Goal: Task Accomplishment & Management: Complete application form

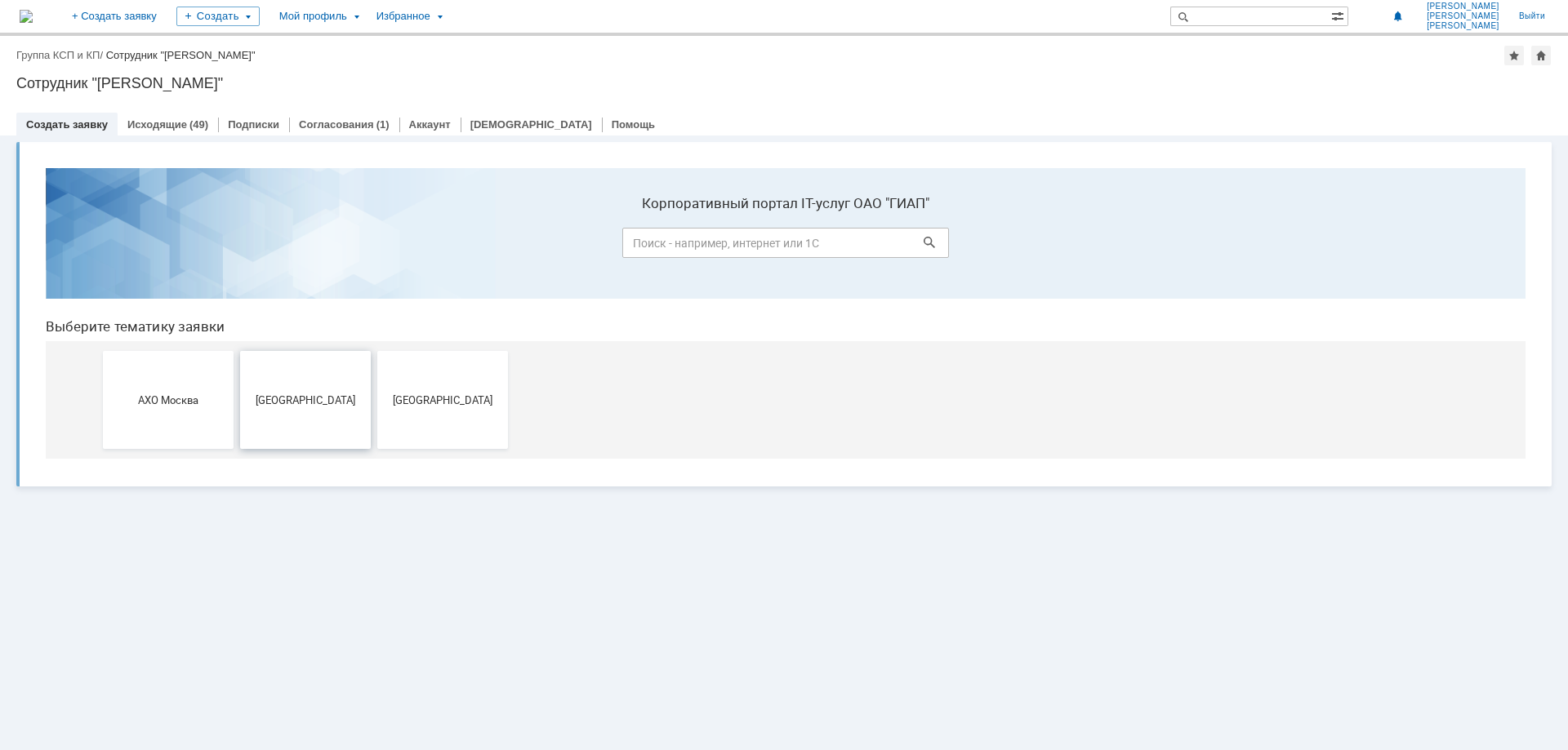
click at [335, 383] on button "[GEOGRAPHIC_DATA]" at bounding box center [306, 400] width 131 height 98
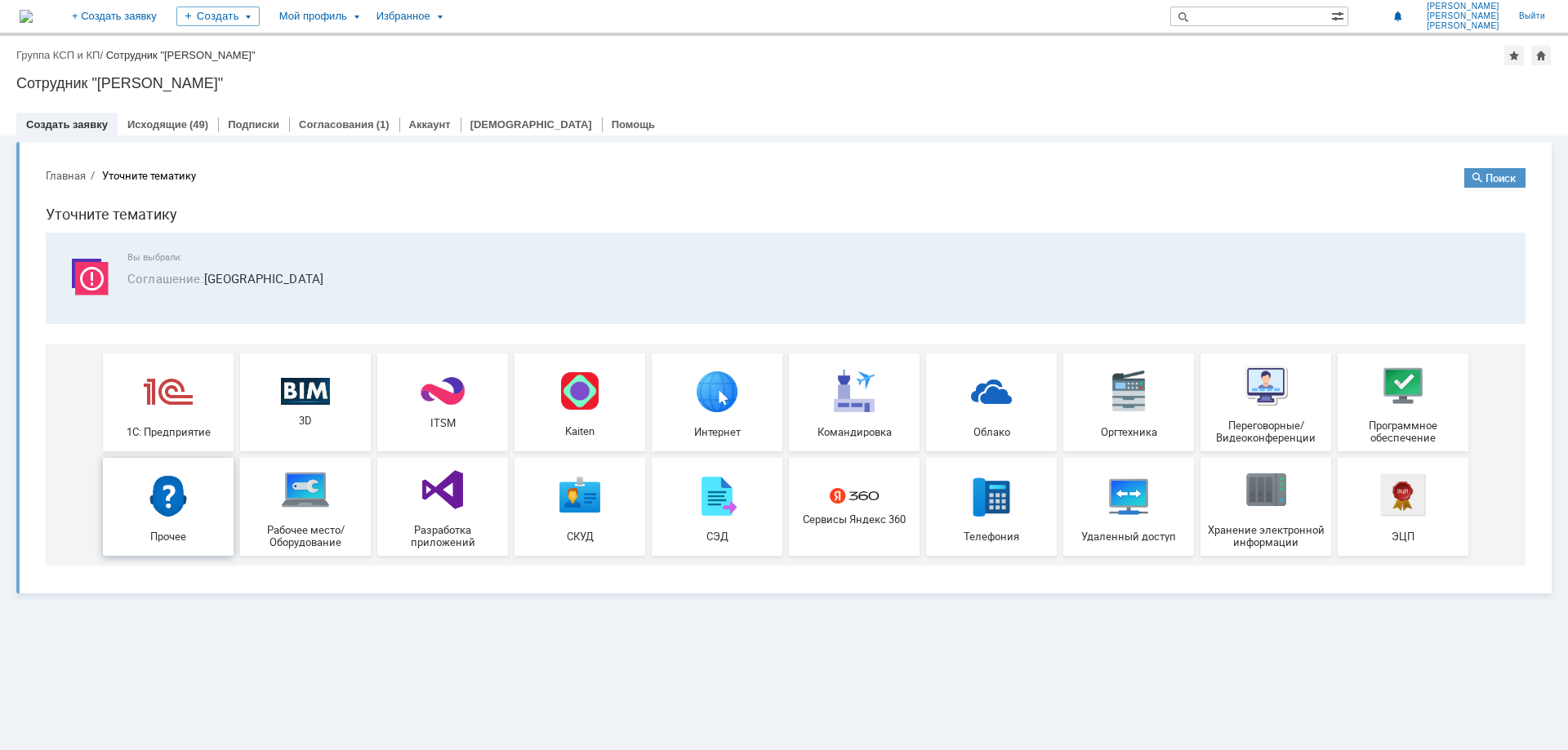
click at [144, 527] on div "Прочее" at bounding box center [168, 506] width 121 height 71
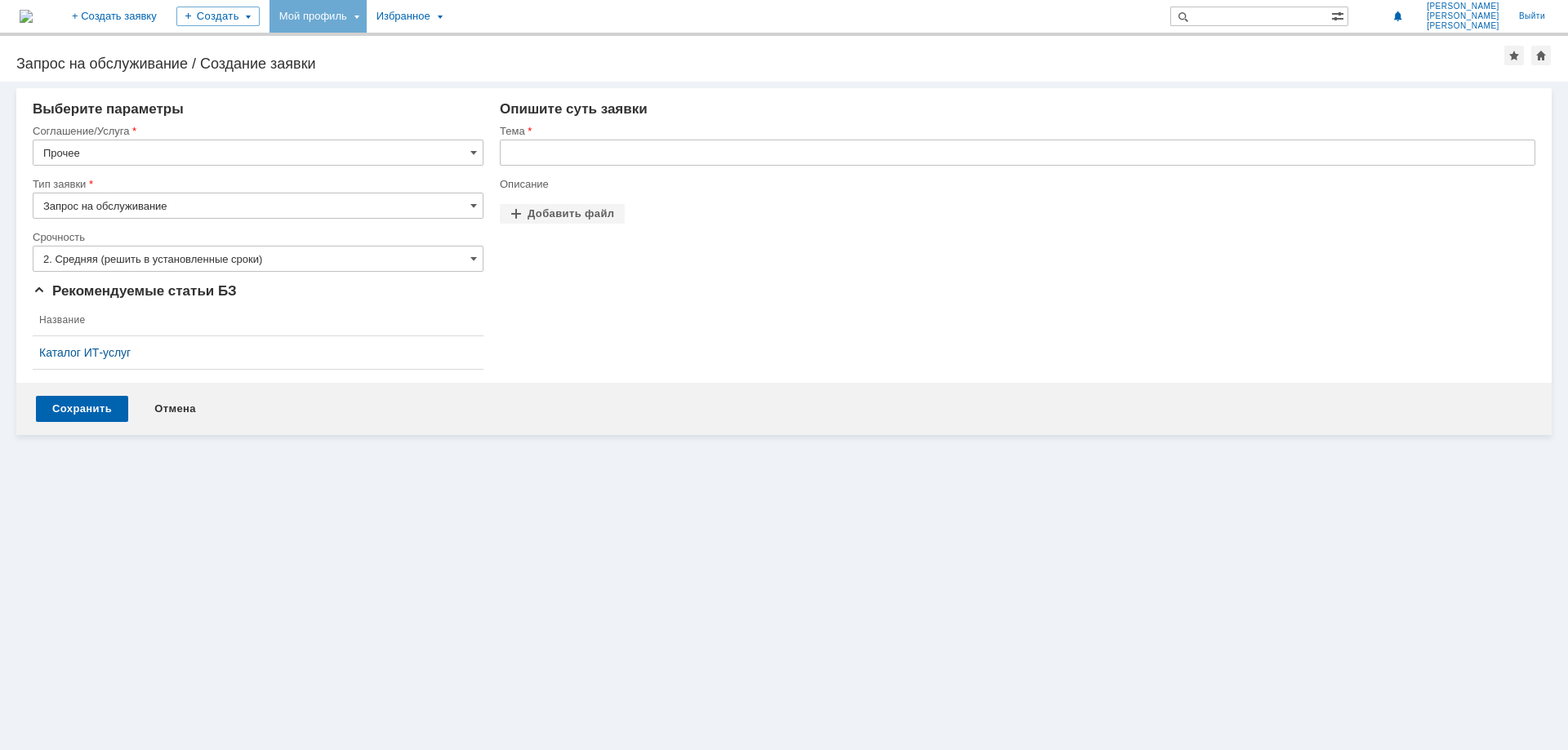
click at [367, 18] on div "Мой профиль" at bounding box center [318, 16] width 97 height 32
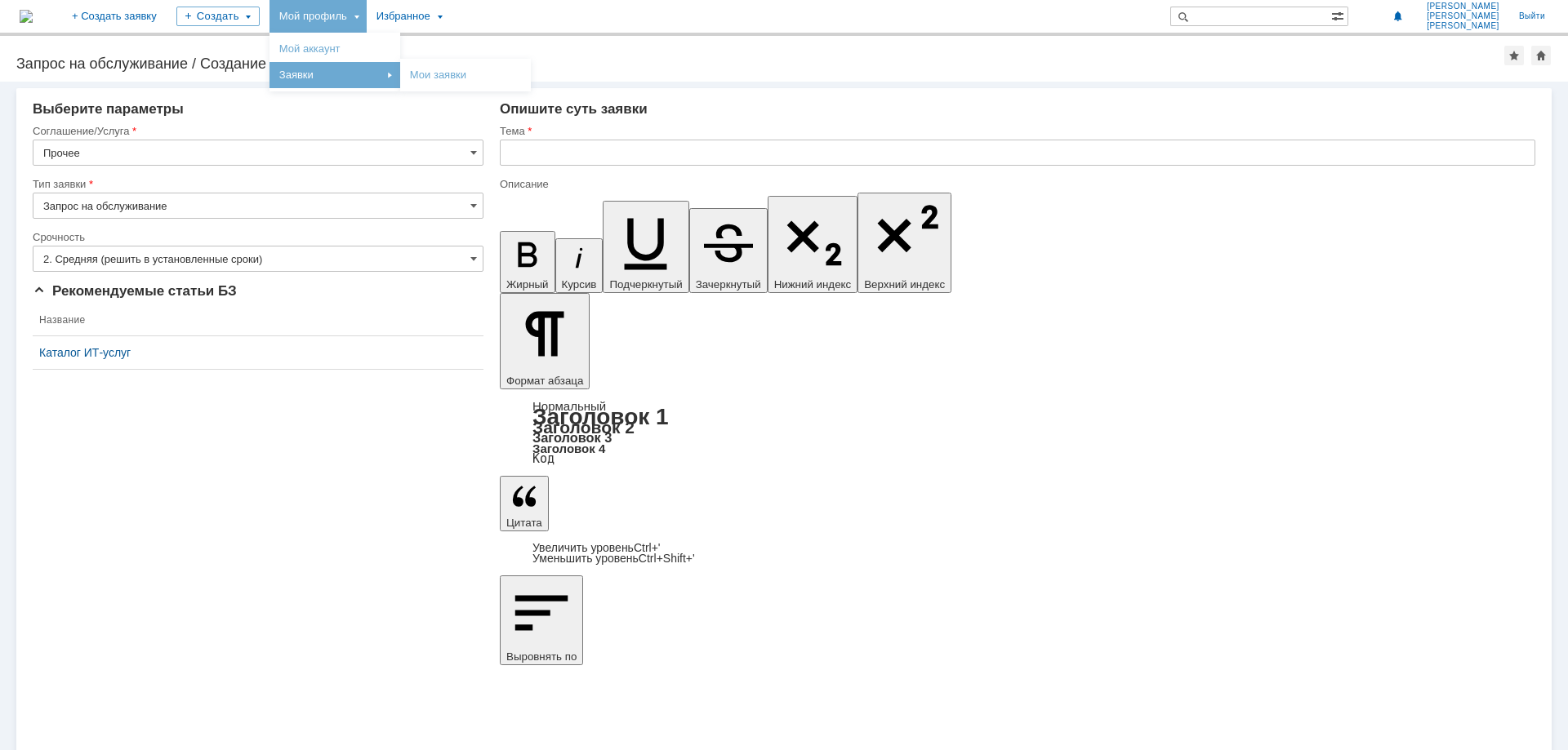
click at [367, 67] on div "Заявки" at bounding box center [334, 75] width 124 height 20
click at [367, 20] on div "Мой профиль" at bounding box center [318, 16] width 97 height 32
click at [511, 76] on link "Мои заявки" at bounding box center [465, 75] width 124 height 20
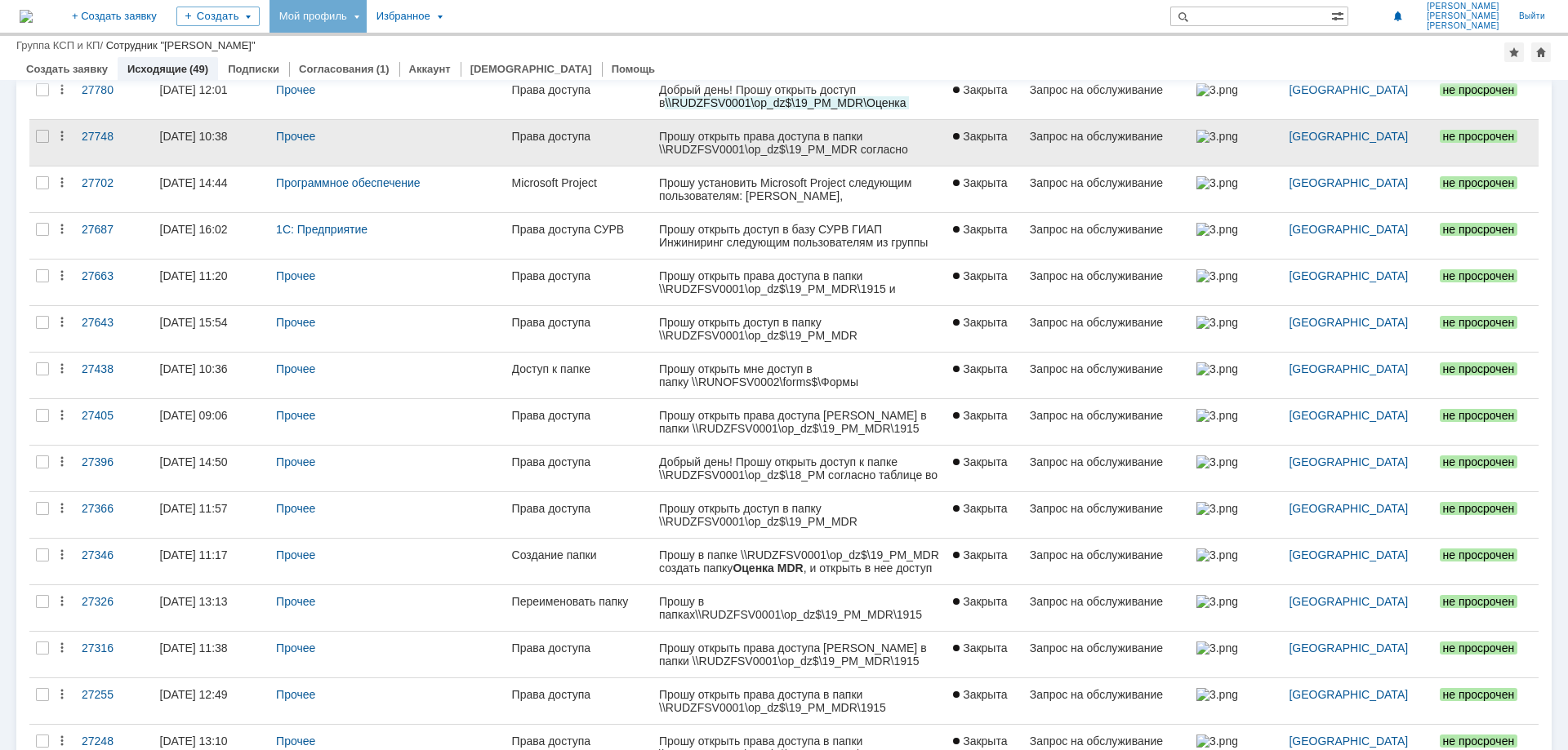
scroll to position [417, 0]
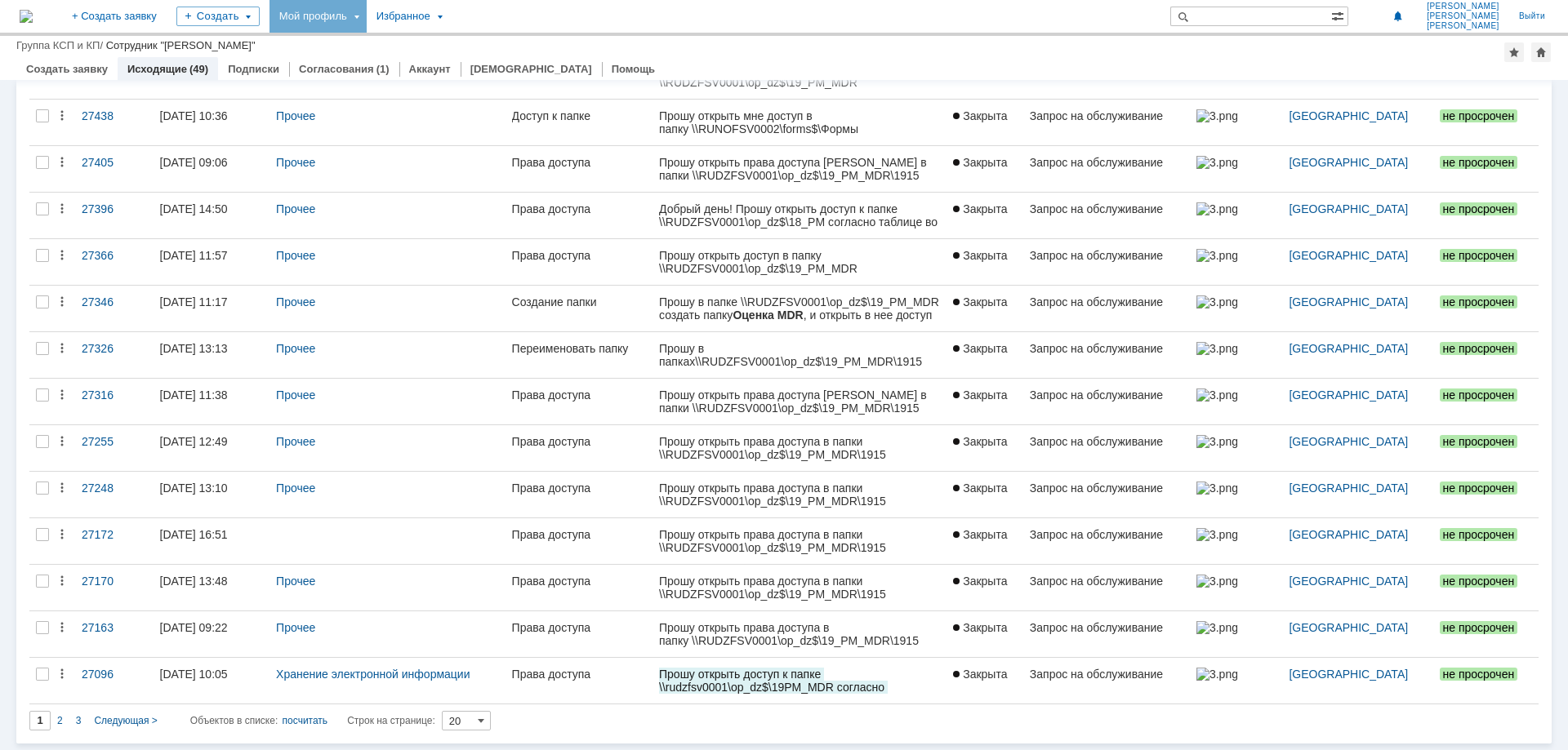
click at [490, 720] on input "20" at bounding box center [466, 721] width 49 height 20
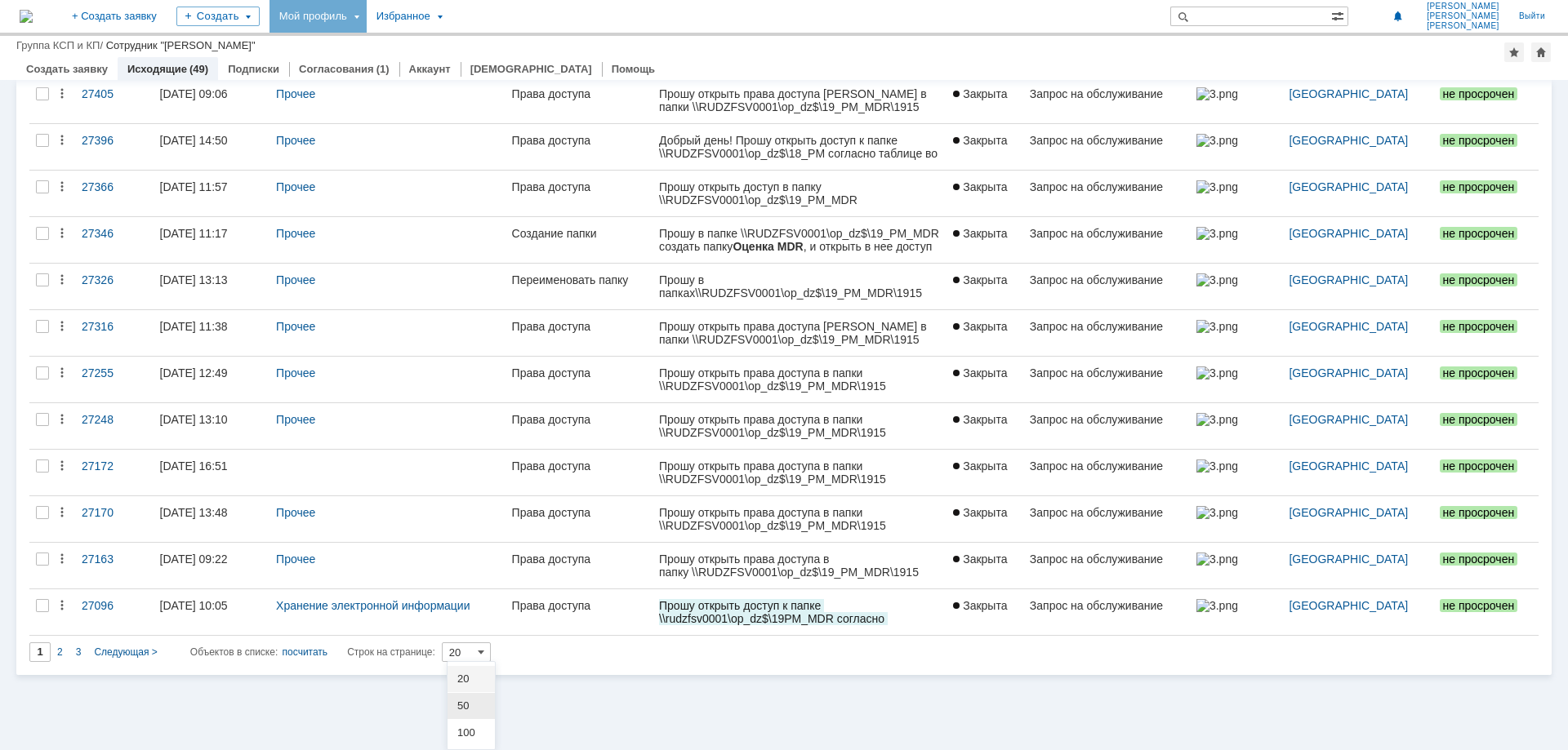
click at [478, 711] on span "50" at bounding box center [471, 706] width 28 height 13
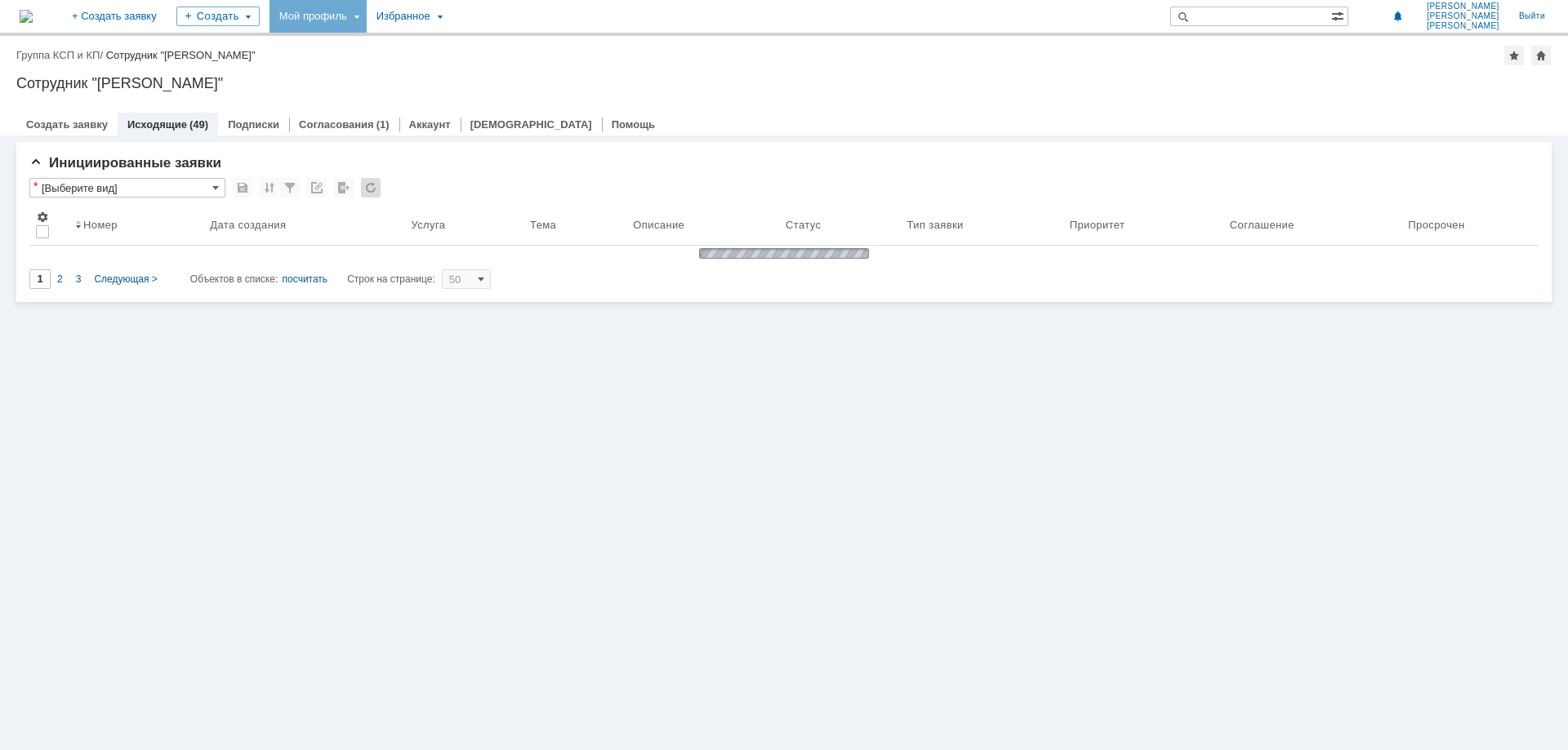
scroll to position [0, 0]
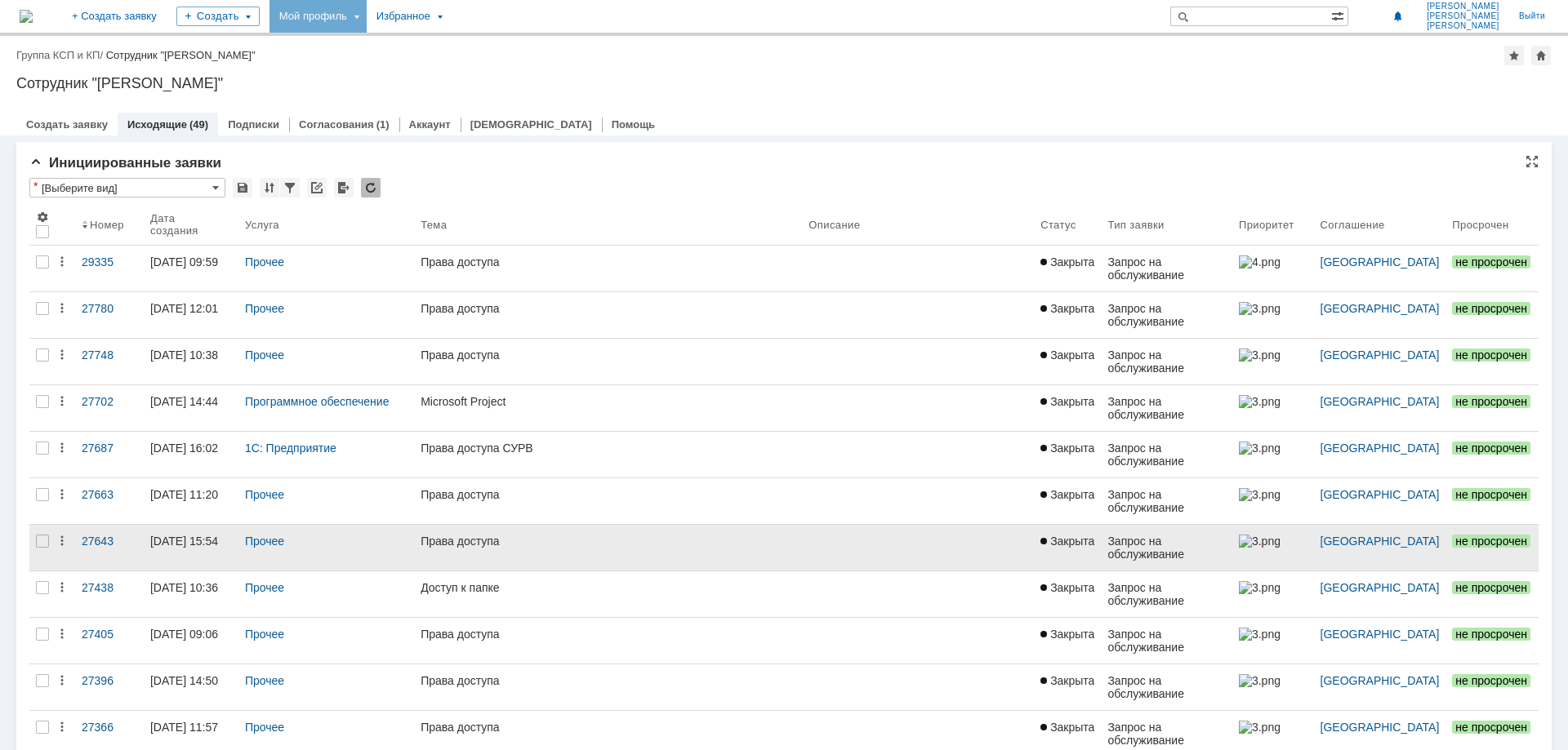
type input "50"
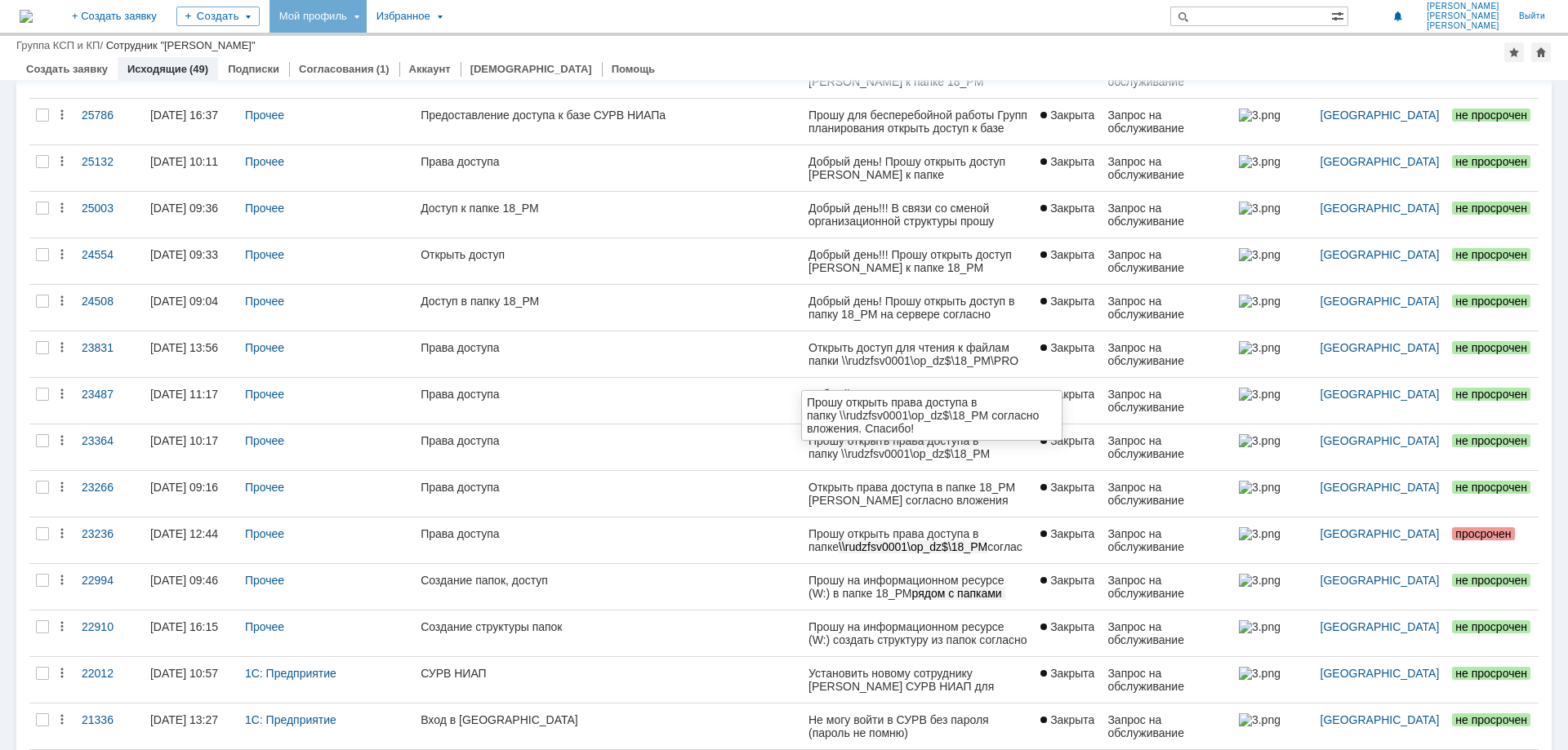
click at [978, 453] on div "Прошу открыть права доступа в папку \\rudzfsv0001\op_dz$\18_PM согласно вложени…" at bounding box center [918, 454] width 219 height 39
click at [104, 441] on div "23364" at bounding box center [109, 441] width 55 height 13
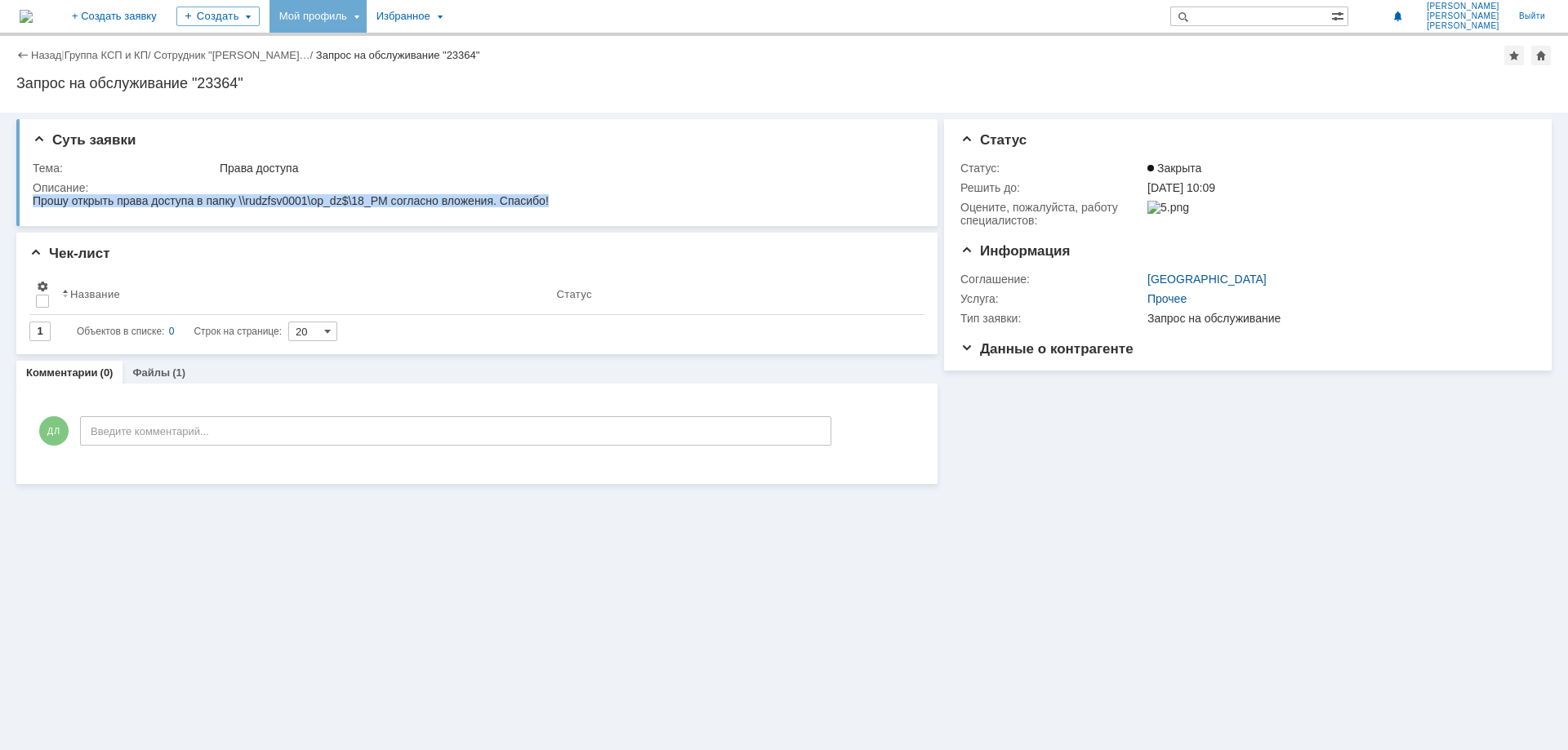
drag, startPoint x: 568, startPoint y: 201, endPoint x: 30, endPoint y: 205, distance: 538.0
click at [32, 205] on html "Прошу открыть права доступа в папку \\rudzfsv0001\op_dz$\18_PM согласно вложени…" at bounding box center [473, 201] width 882 height 14
copy div "Прошу открыть права доступа в папку \\rudzfsv0001\op_dz$\18_PM согласно вложени…"
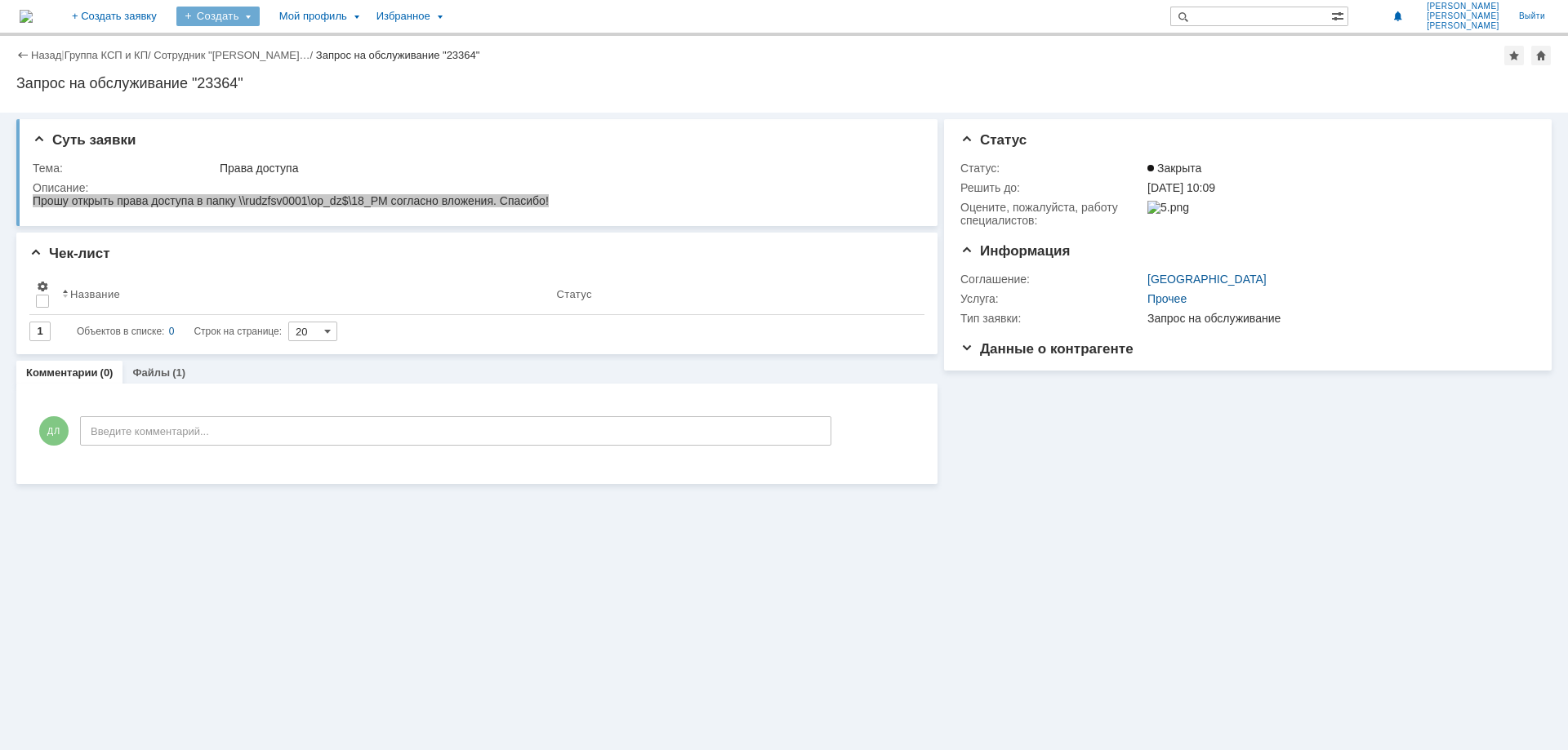
click at [260, 13] on div "Создать" at bounding box center [218, 16] width 84 height 20
click at [269, 51] on link "Заявка" at bounding box center [241, 48] width 124 height 20
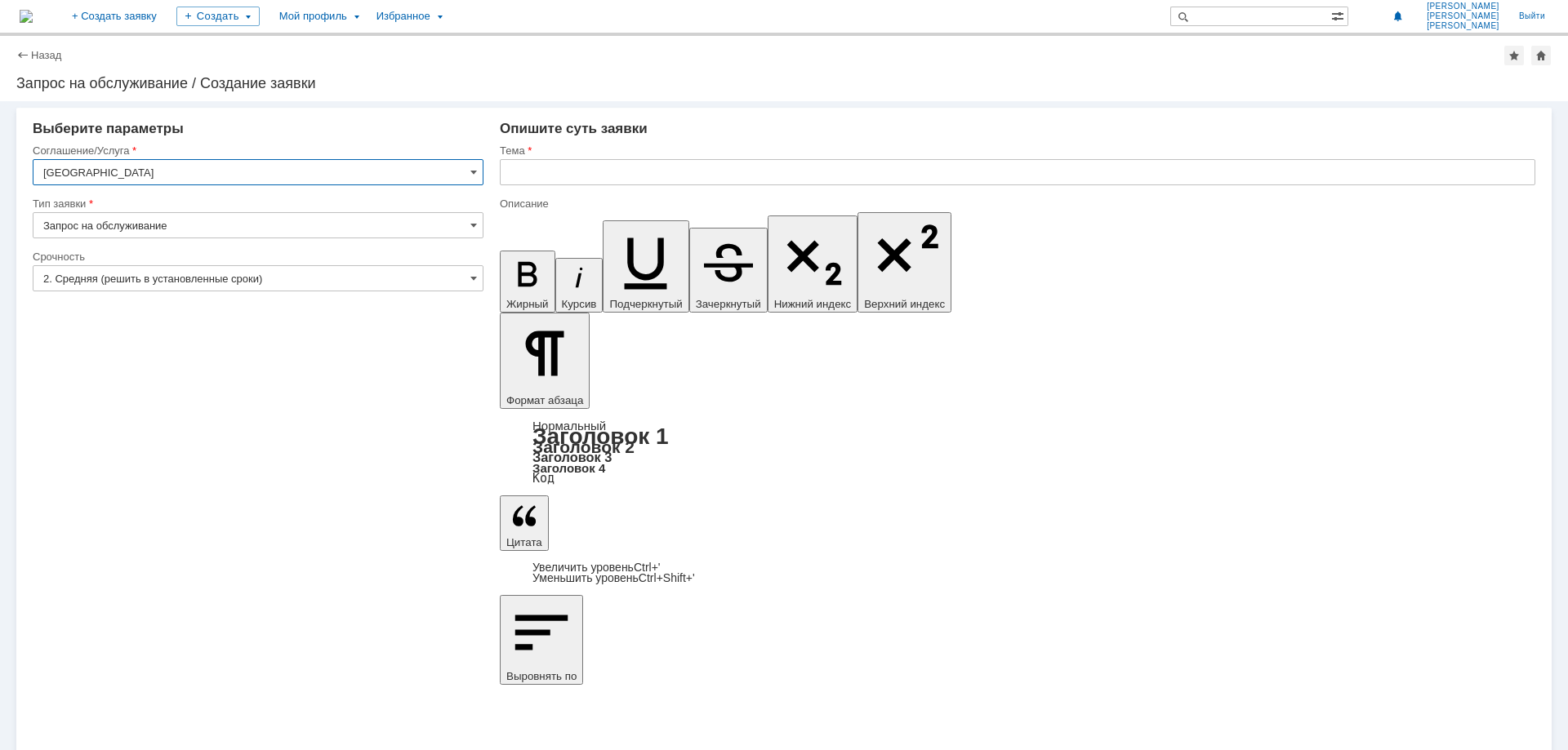
click at [479, 175] on input "[GEOGRAPHIC_DATA]" at bounding box center [257, 173] width 451 height 27
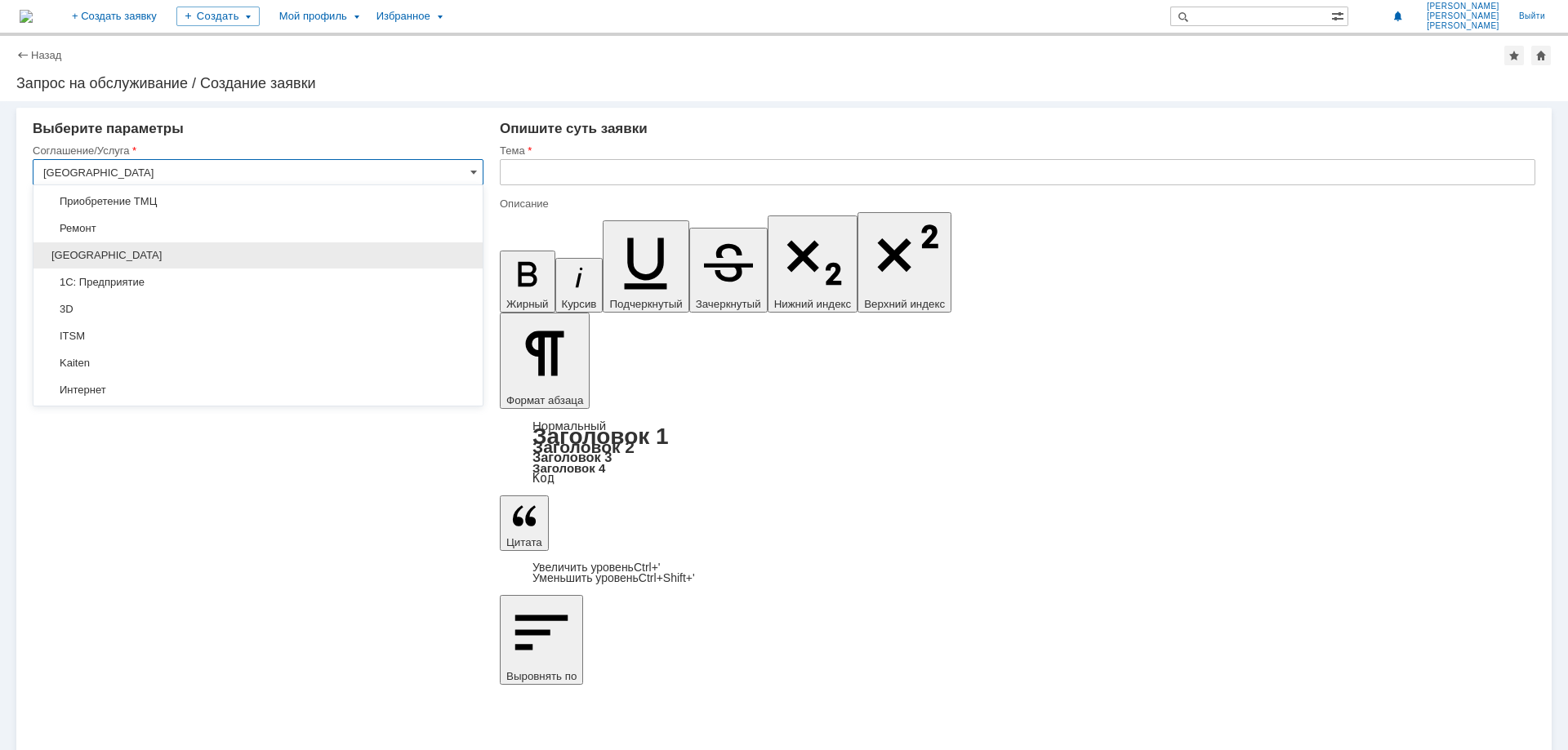
click at [111, 248] on div "[GEOGRAPHIC_DATA]" at bounding box center [257, 255] width 449 height 27
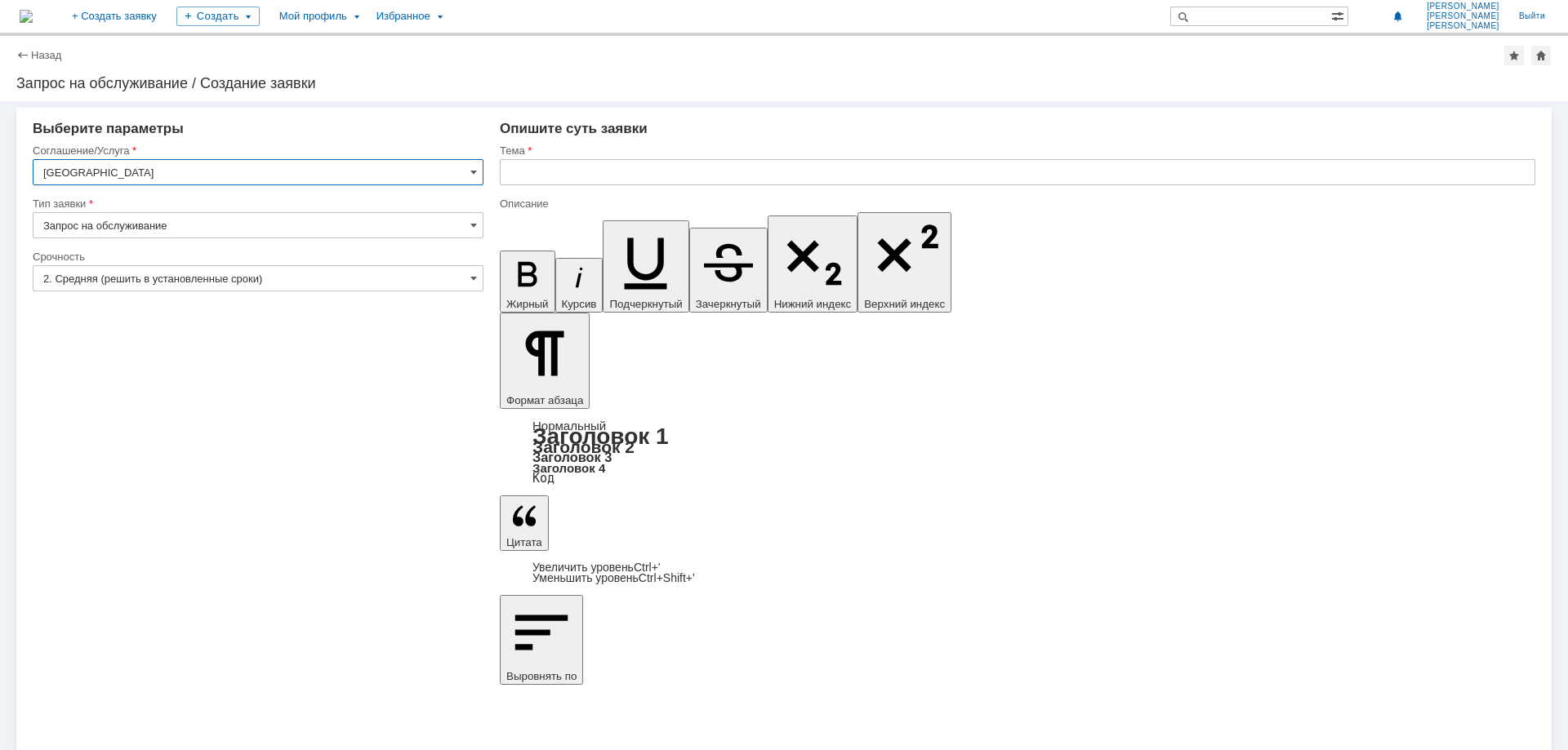
click at [478, 175] on input "[GEOGRAPHIC_DATA]" at bounding box center [257, 173] width 451 height 27
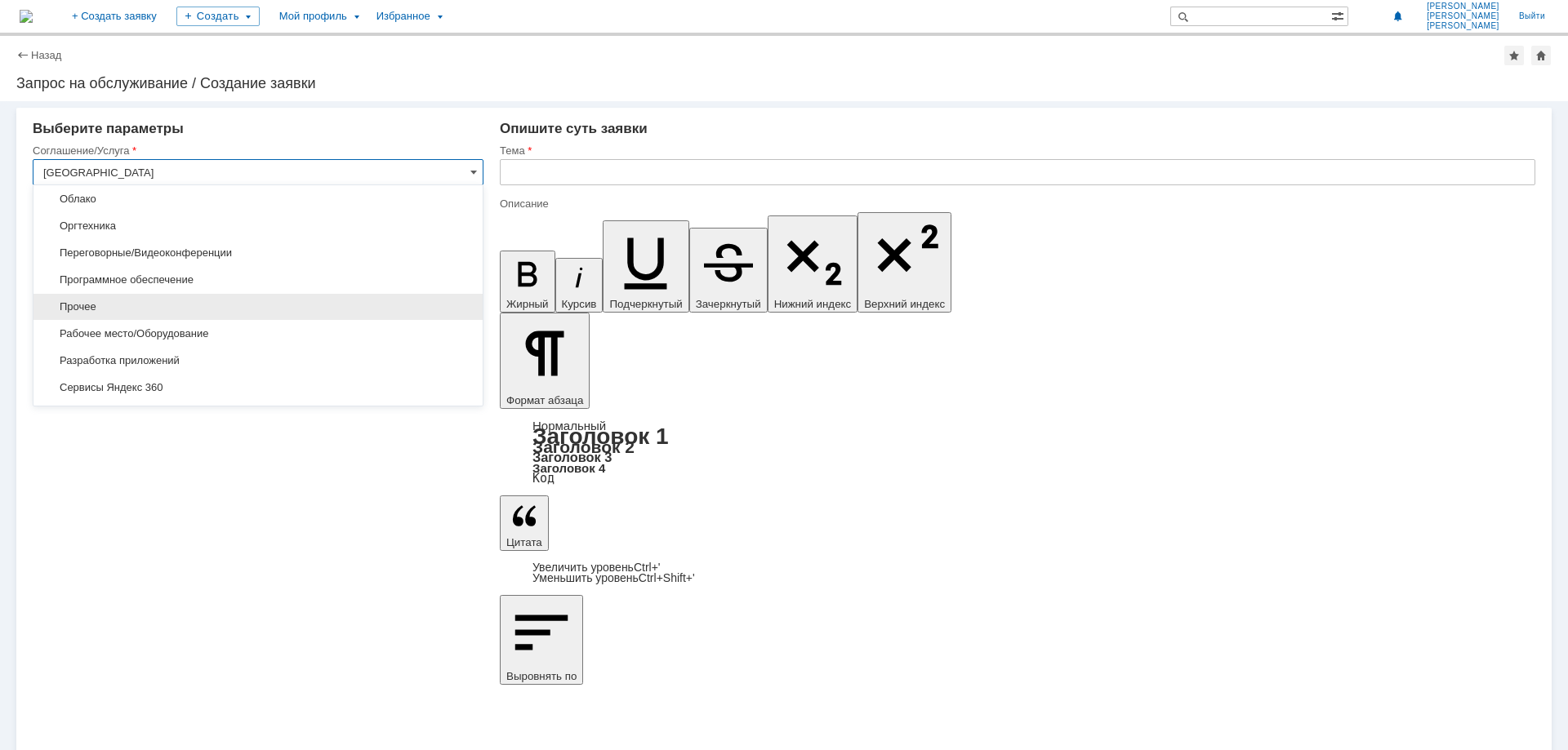
click at [123, 296] on div "Прочее" at bounding box center [257, 308] width 449 height 27
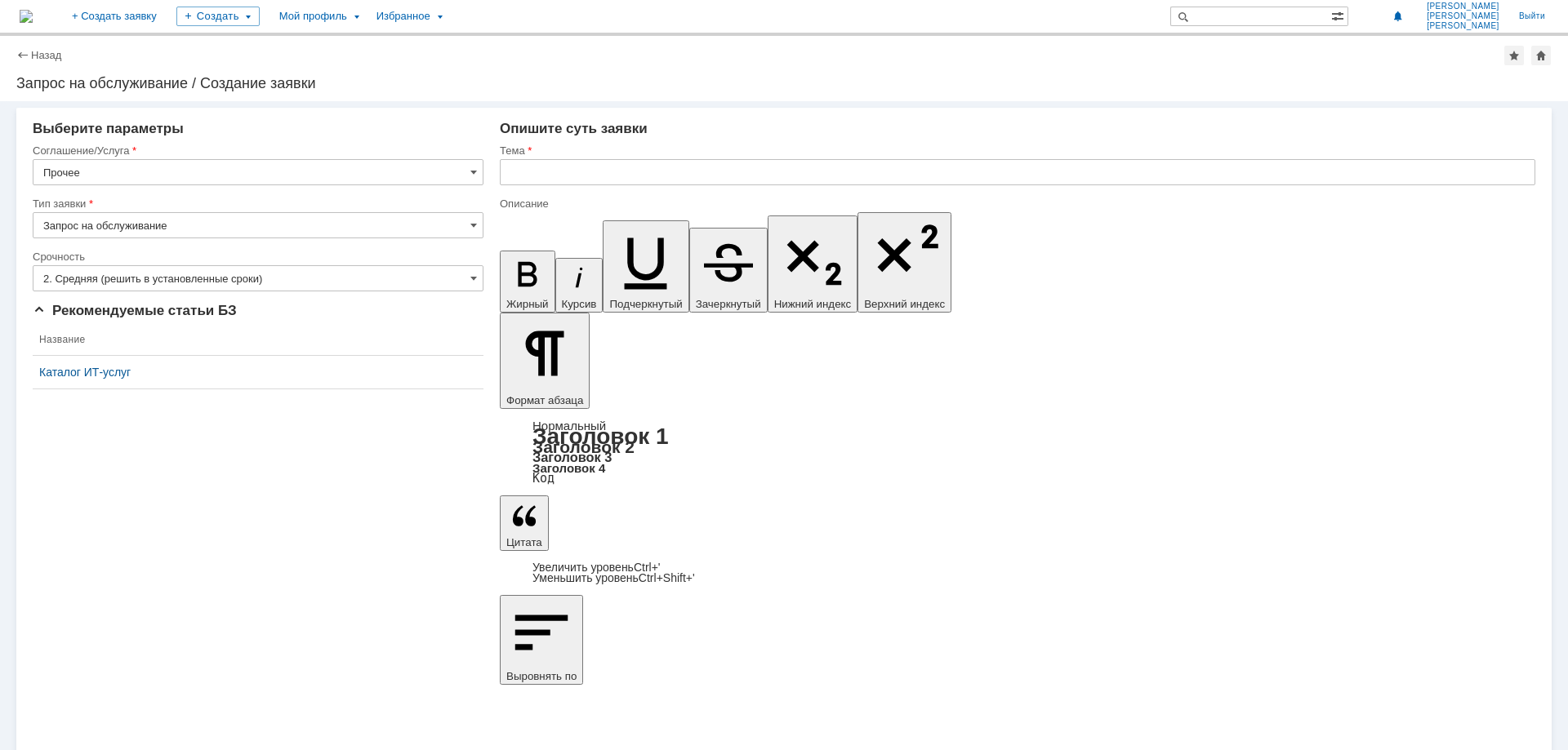
type input "Прочее"
click at [603, 169] on input "text" at bounding box center [1017, 173] width 1036 height 27
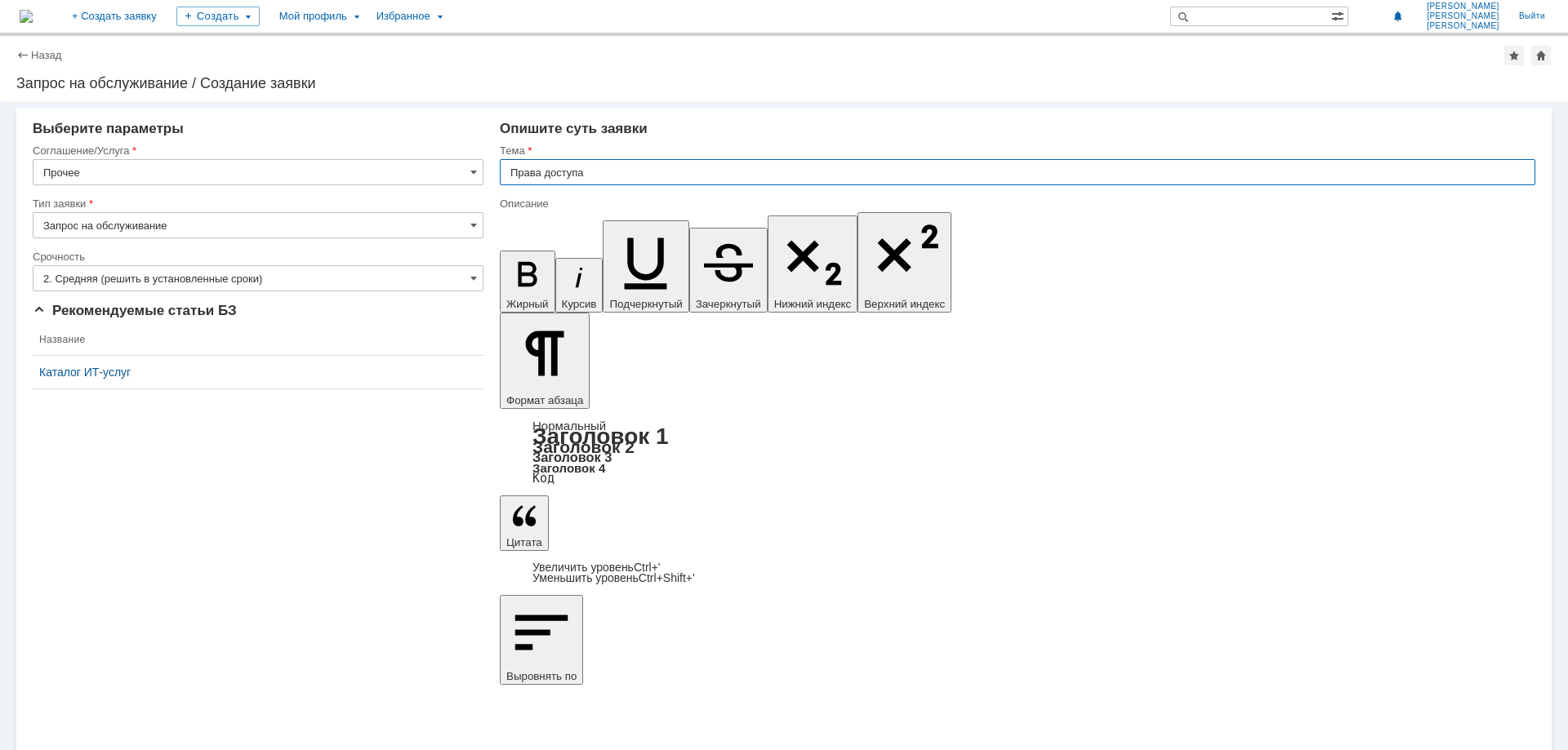
type input "Права доступа"
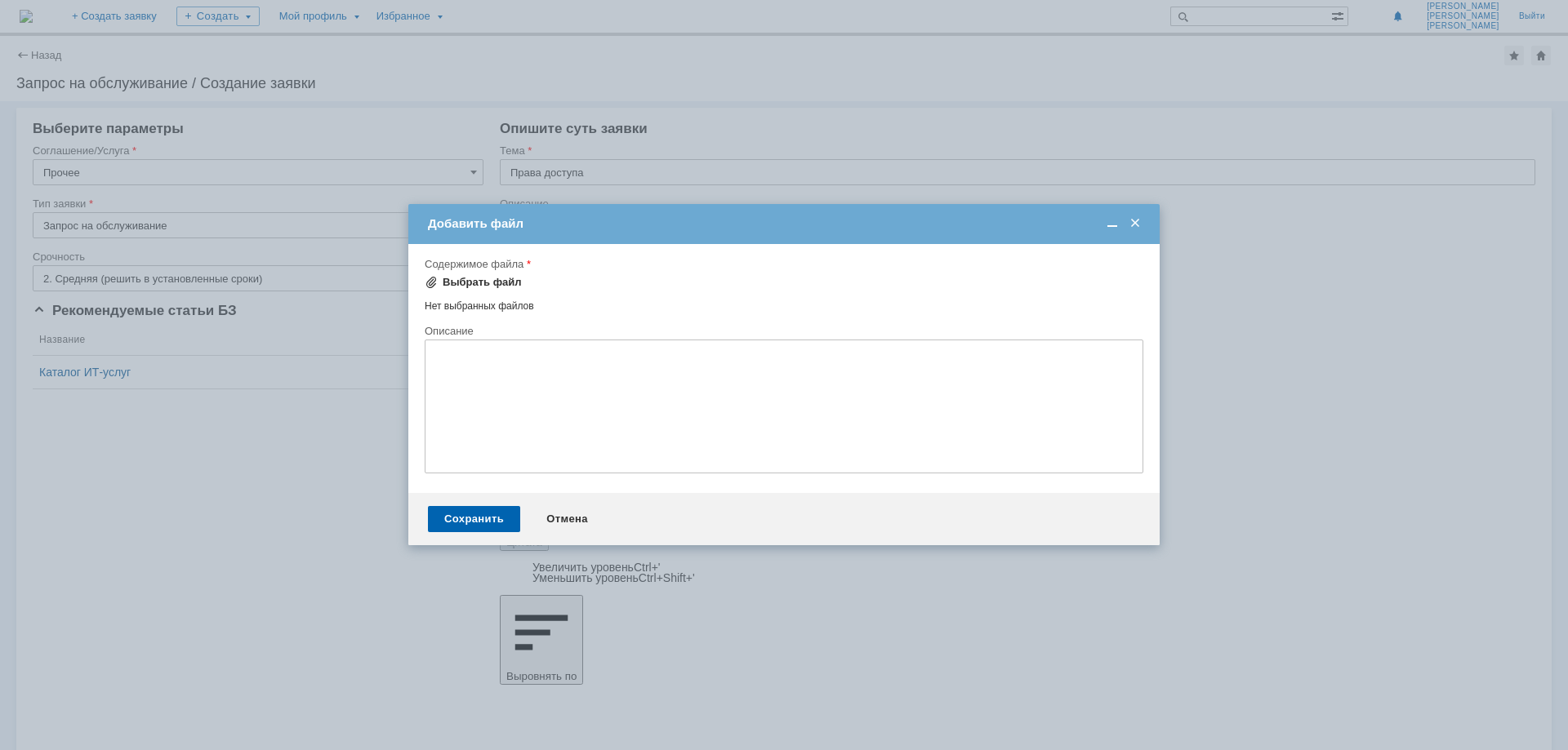
click at [448, 283] on div "Выбрать файл" at bounding box center [482, 283] width 79 height 13
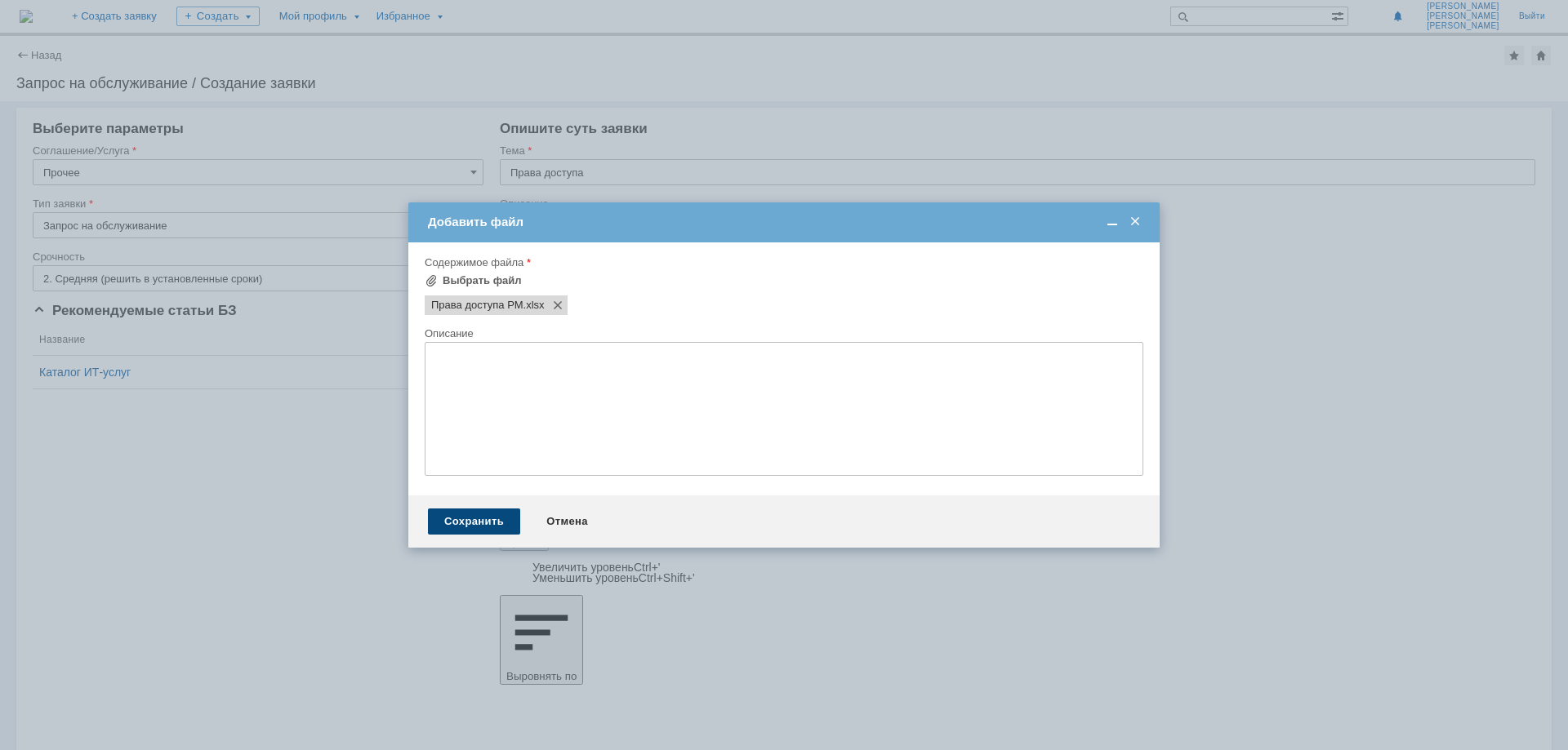
click at [493, 517] on div "Сохранить" at bounding box center [474, 522] width 92 height 27
